Goal: Task Accomplishment & Management: Manage account settings

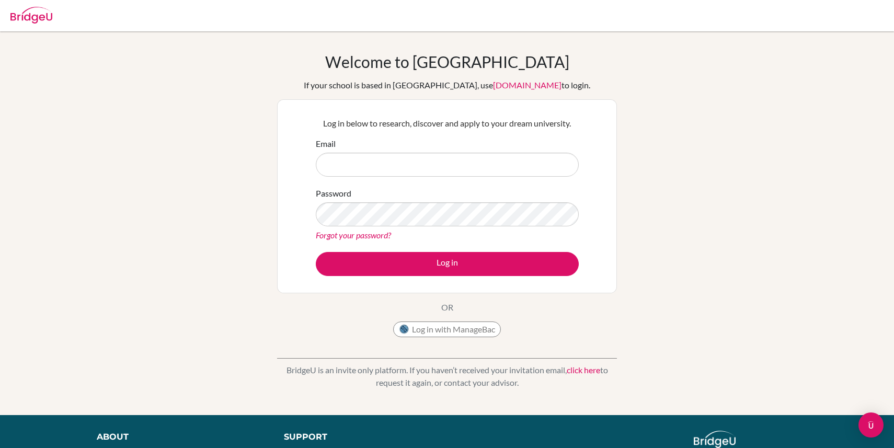
click at [440, 170] on input "Email" at bounding box center [447, 165] width 263 height 24
type input "t"
type input "[EMAIL_ADDRESS][DOMAIN_NAME]"
click at [316, 252] on button "Log in" at bounding box center [447, 264] width 263 height 24
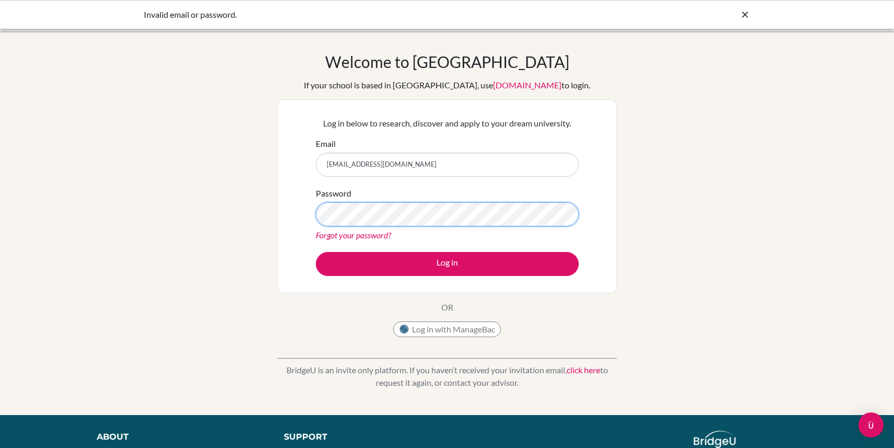
click at [316, 252] on button "Log in" at bounding box center [447, 264] width 263 height 24
click at [378, 235] on link "Forgot your password?" at bounding box center [353, 235] width 75 height 10
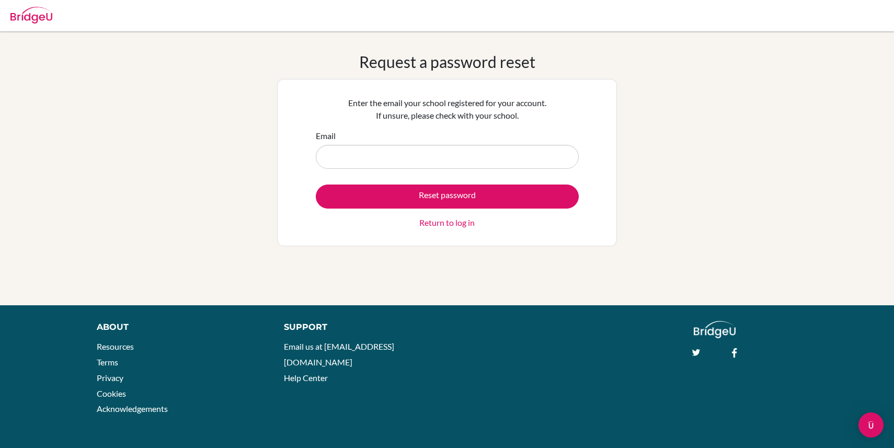
click at [525, 157] on input "Email" at bounding box center [447, 157] width 263 height 24
click at [468, 162] on input "Email" at bounding box center [447, 157] width 263 height 24
click at [454, 167] on input "Email" at bounding box center [447, 157] width 263 height 24
type input "balaajtarar2027@las.edu.pk"
click at [316, 184] on button "Reset password" at bounding box center [447, 196] width 263 height 24
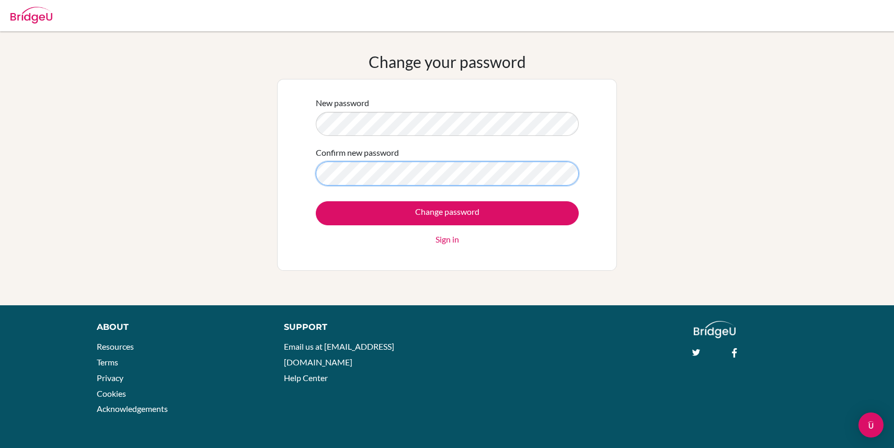
click at [316, 201] on input "Change password" at bounding box center [447, 213] width 263 height 24
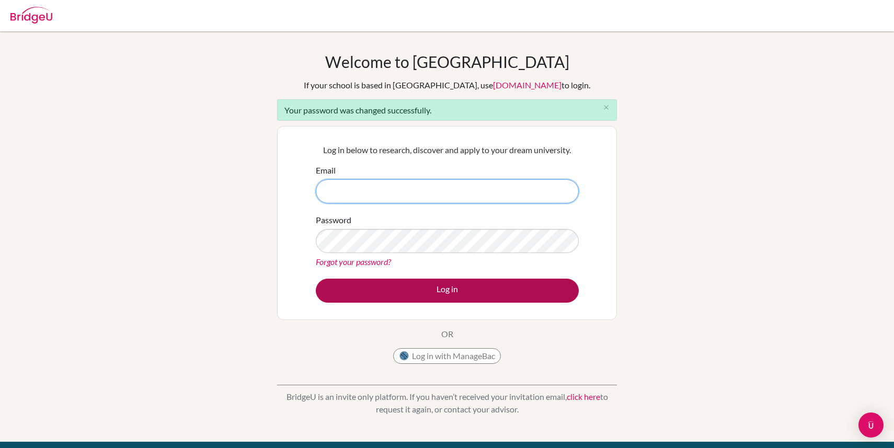
type input "[EMAIL_ADDRESS][DOMAIN_NAME]"
click at [476, 290] on button "Log in" at bounding box center [447, 291] width 263 height 24
